Goal: Check status: Check status

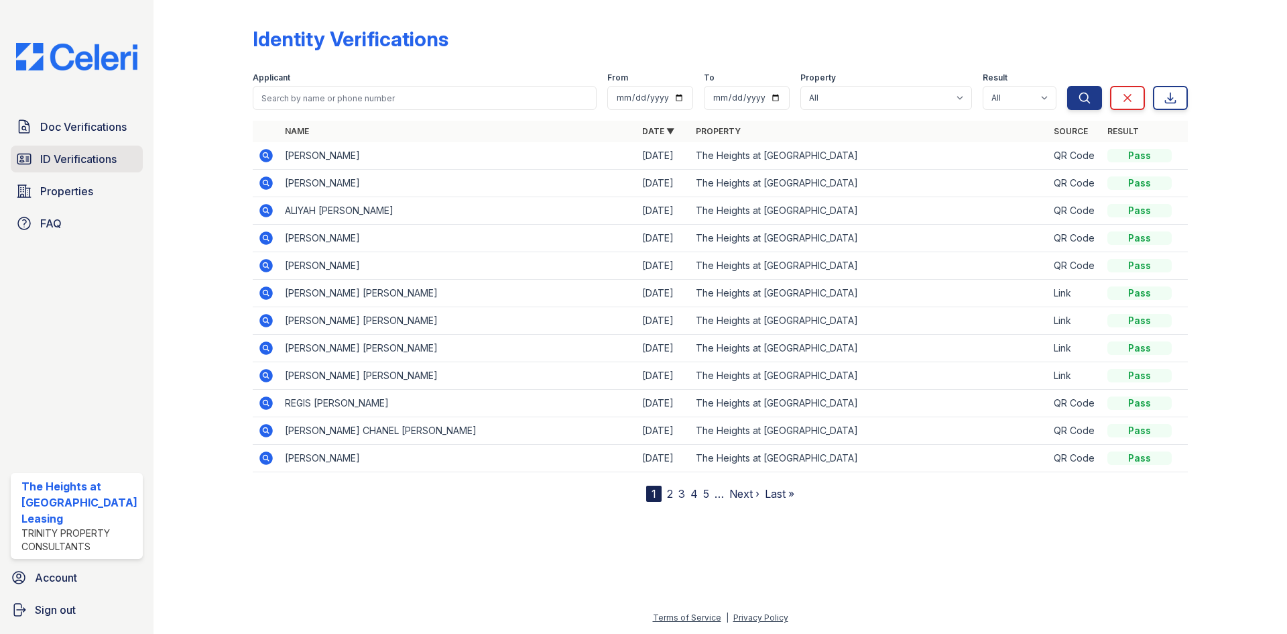
click at [42, 164] on span "ID Verifications" at bounding box center [78, 159] width 76 height 16
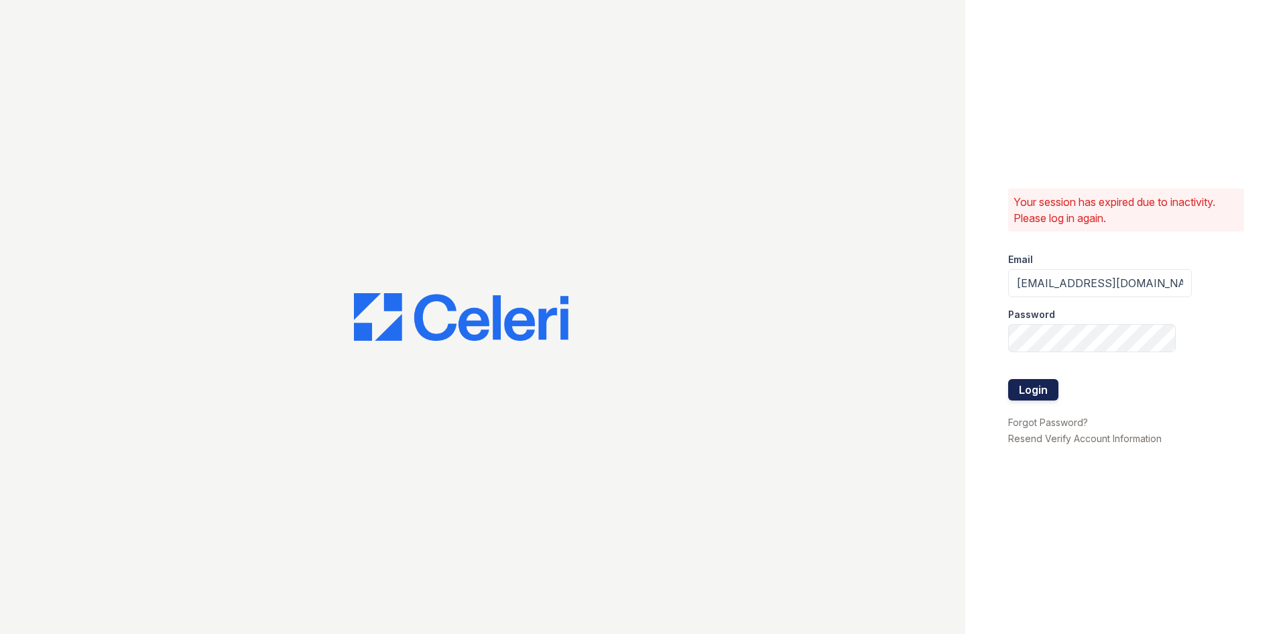
click at [1024, 387] on button "Login" at bounding box center [1033, 389] width 50 height 21
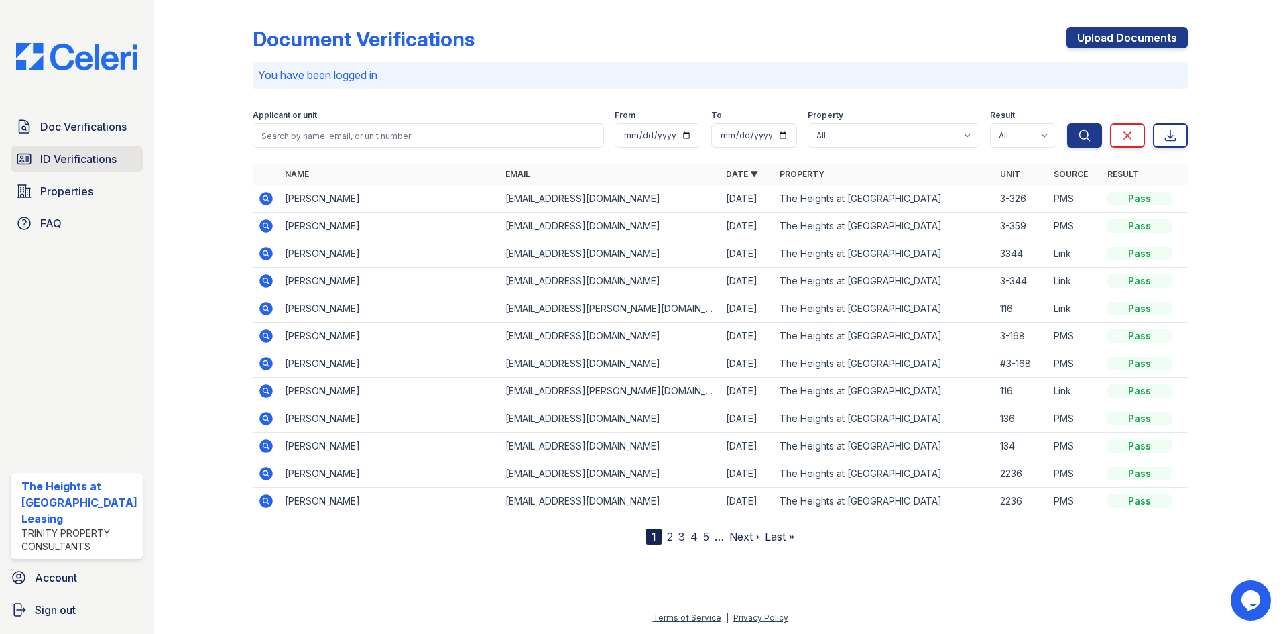
click at [86, 160] on span "ID Verifications" at bounding box center [78, 159] width 76 height 16
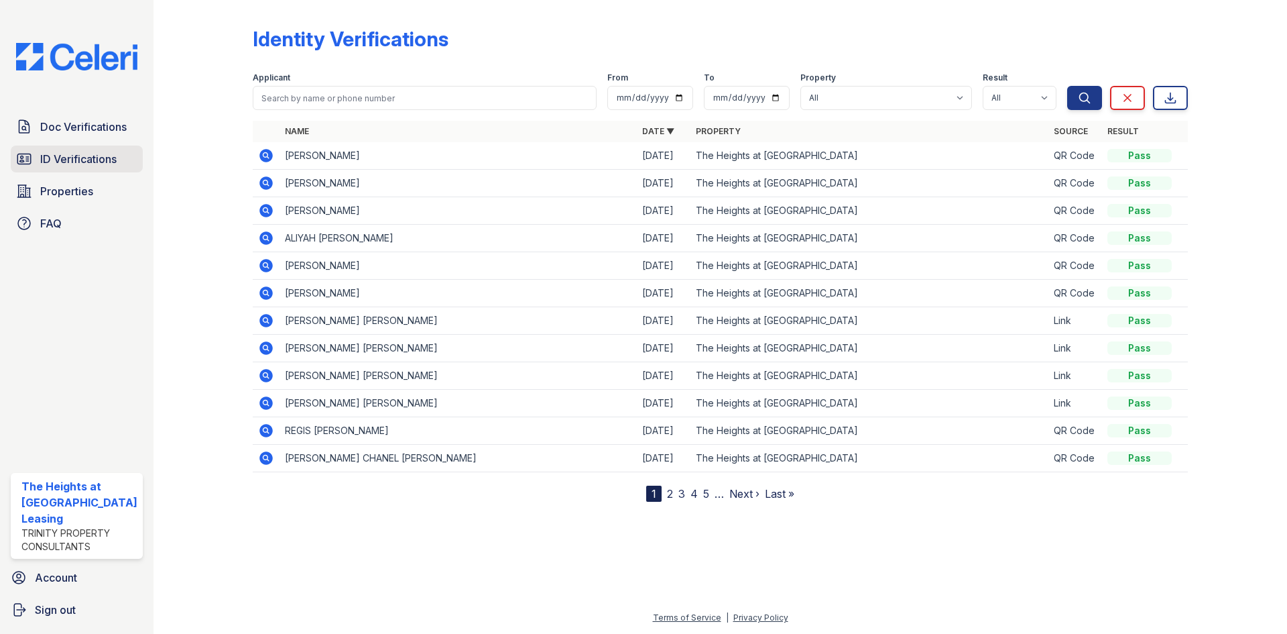
click at [67, 163] on span "ID Verifications" at bounding box center [78, 159] width 76 height 16
click at [89, 166] on span "ID Verifications" at bounding box center [78, 159] width 76 height 16
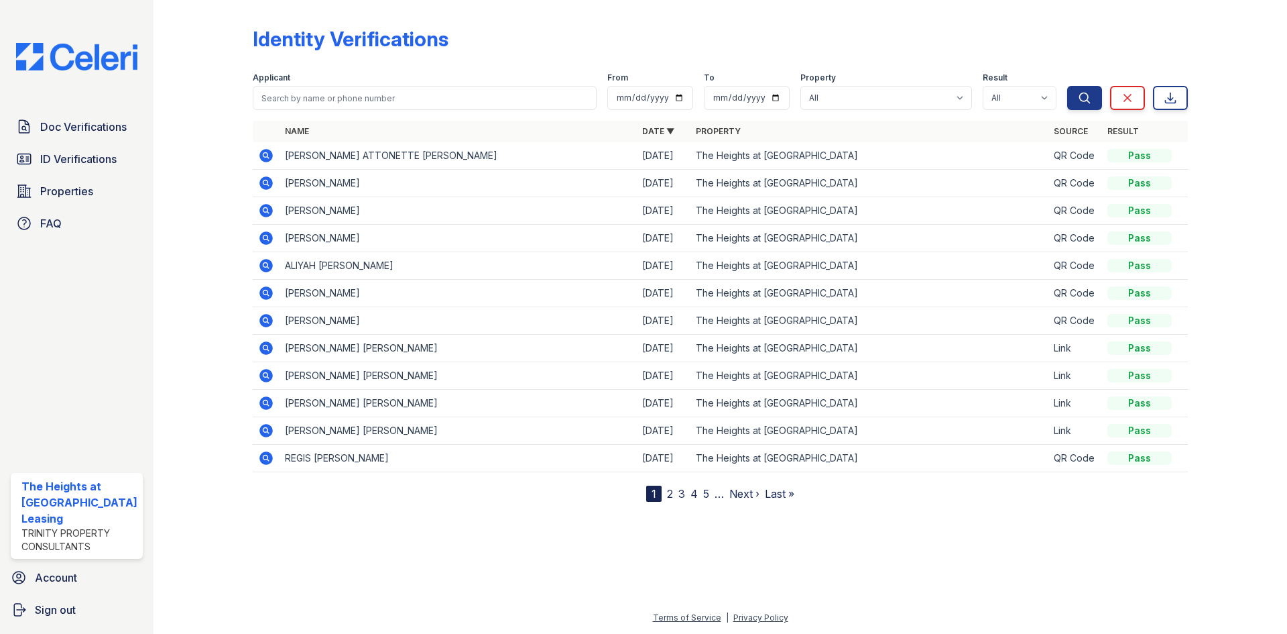
click at [266, 154] on icon at bounding box center [264, 154] width 3 height 3
